Goal: Find specific page/section: Find specific page/section

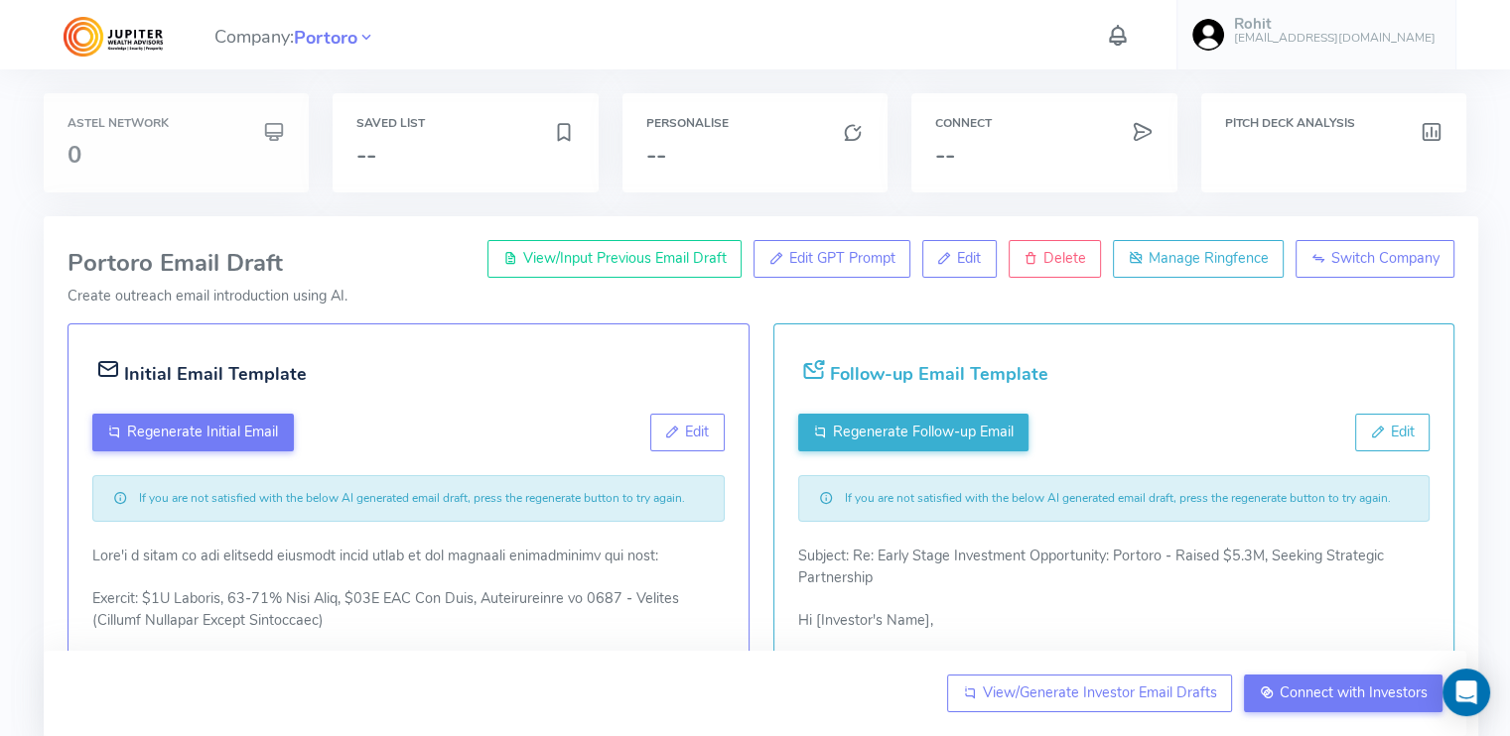
click at [202, 129] on h6 "Astel Network" at bounding box center [175, 123] width 217 height 13
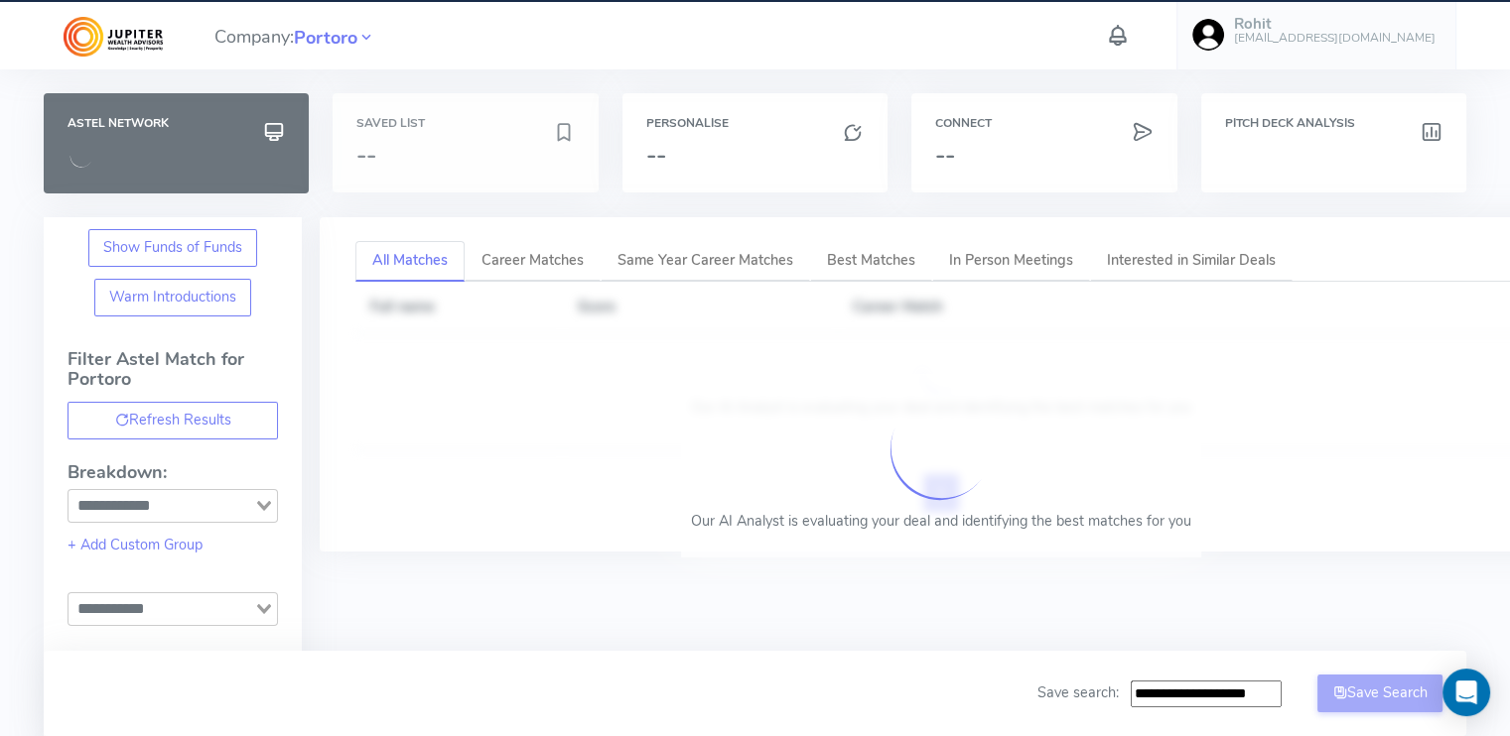
type input "**********"
